Goal: Entertainment & Leisure: Consume media (video, audio)

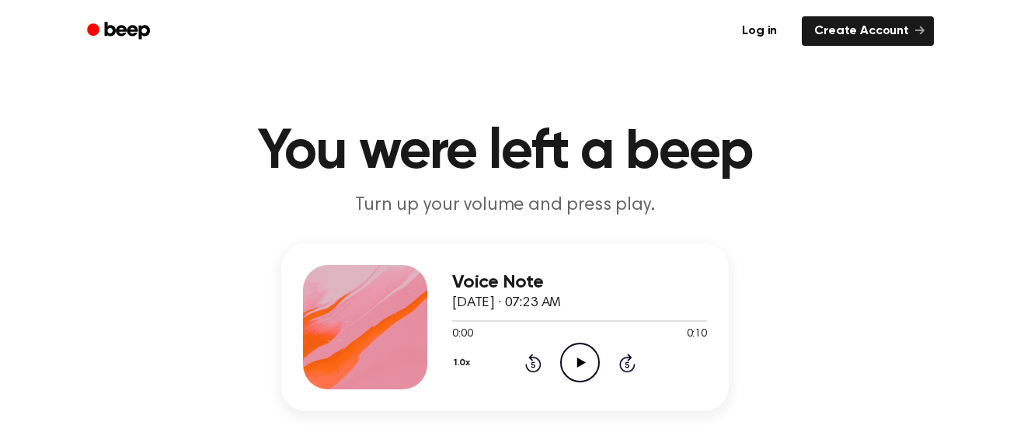
click at [569, 362] on icon "Play Audio" at bounding box center [580, 363] width 40 height 40
click at [582, 367] on icon "Play Audio" at bounding box center [580, 363] width 40 height 40
click at [574, 357] on icon "Play Audio" at bounding box center [580, 363] width 40 height 40
click at [587, 364] on icon "Play Audio" at bounding box center [580, 363] width 40 height 40
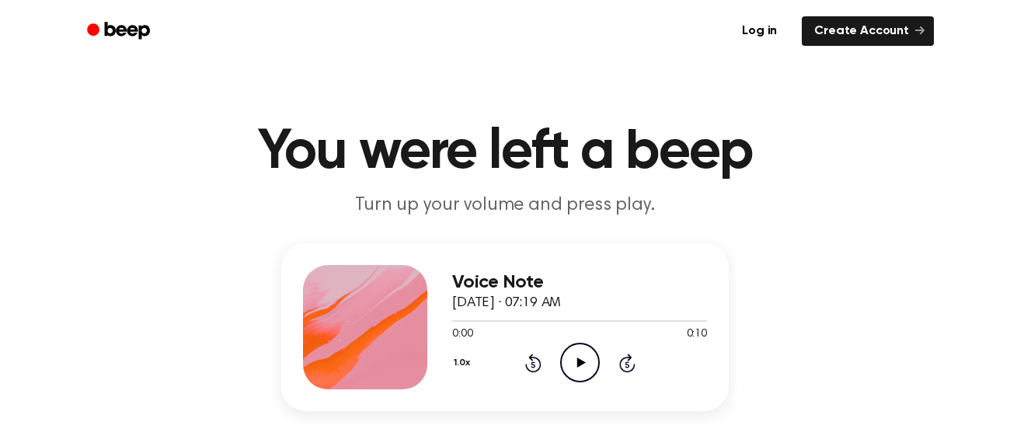
click at [577, 346] on icon "Play Audio" at bounding box center [580, 363] width 40 height 40
click at [577, 346] on icon "Pause Audio" at bounding box center [580, 363] width 40 height 40
click at [578, 360] on icon at bounding box center [580, 362] width 9 height 10
